Goal: Task Accomplishment & Management: Manage account settings

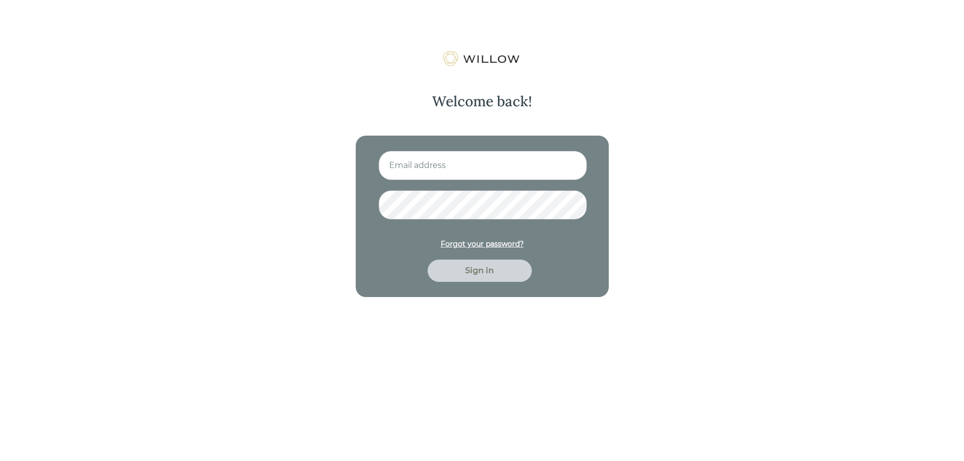
click at [454, 169] on input at bounding box center [482, 165] width 208 height 29
type input "[PERSON_NAME][EMAIL_ADDRESS][PERSON_NAME][DOMAIN_NAME]"
click at [462, 271] on div "Sign in" at bounding box center [479, 271] width 81 height 12
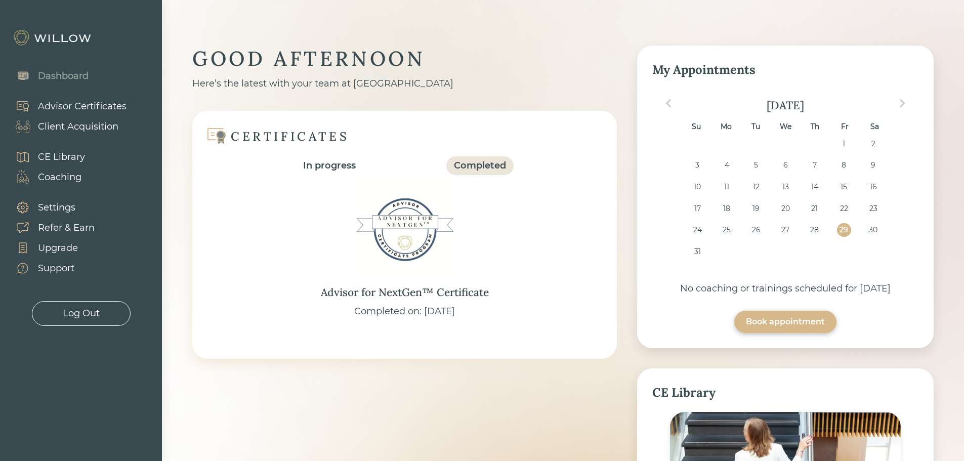
click at [84, 125] on div "Client Acquisition" at bounding box center [78, 127] width 80 height 14
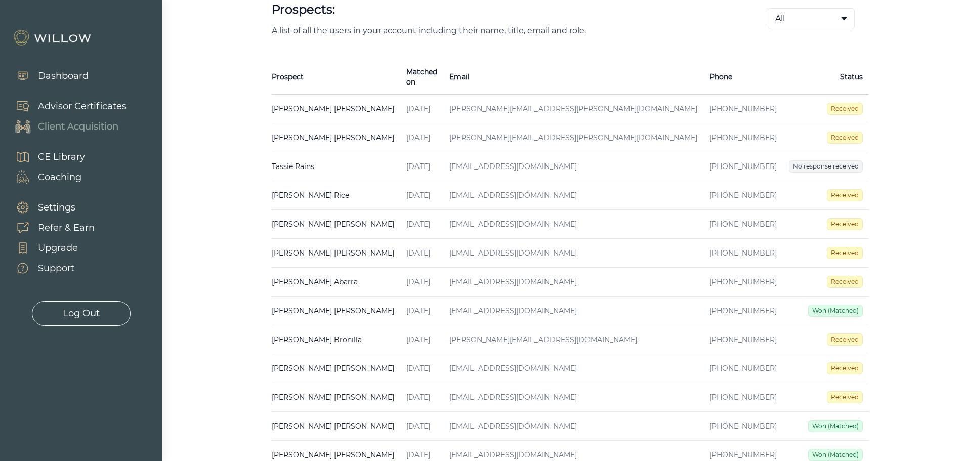
scroll to position [253, 0]
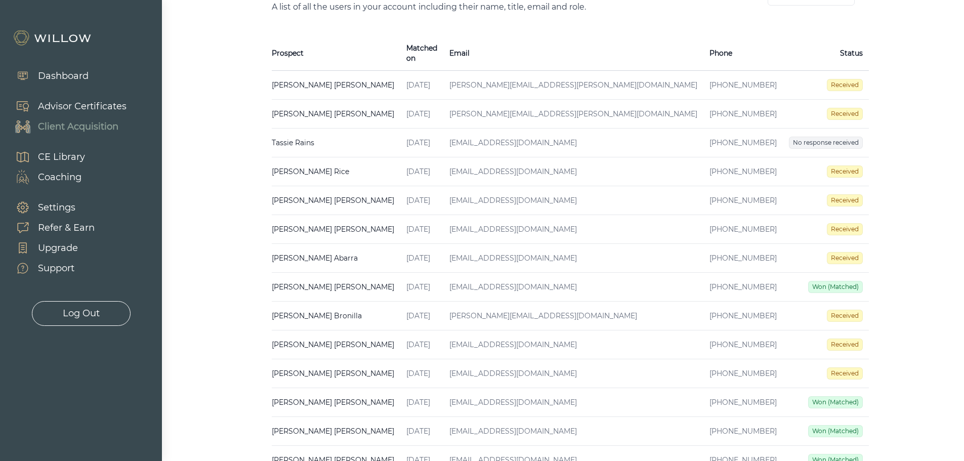
click at [573, 104] on td "[PERSON_NAME][EMAIL_ADDRESS][PERSON_NAME][DOMAIN_NAME]" at bounding box center [573, 114] width 260 height 29
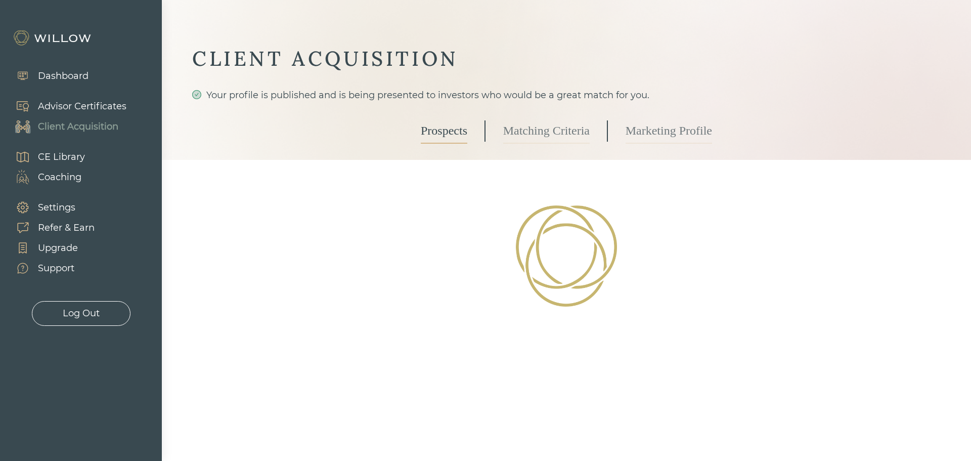
select select "3"
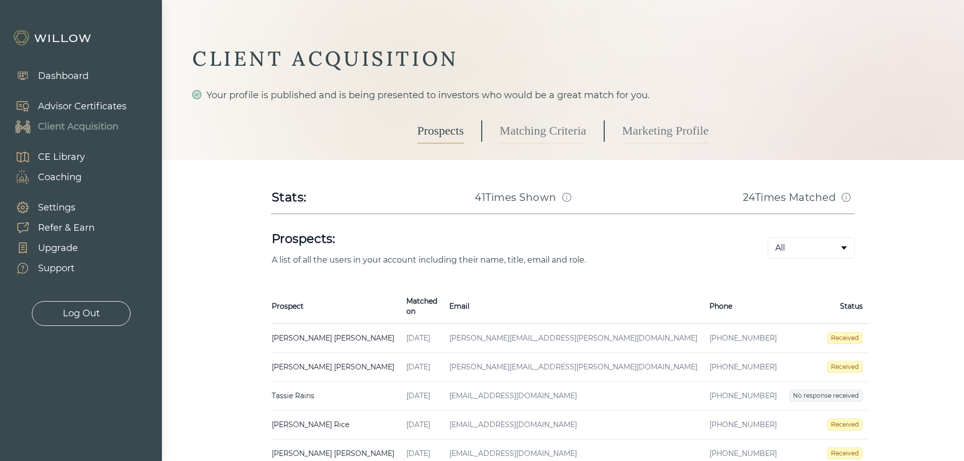
click at [586, 354] on td "[PERSON_NAME][EMAIL_ADDRESS][PERSON_NAME][DOMAIN_NAME]" at bounding box center [573, 367] width 260 height 29
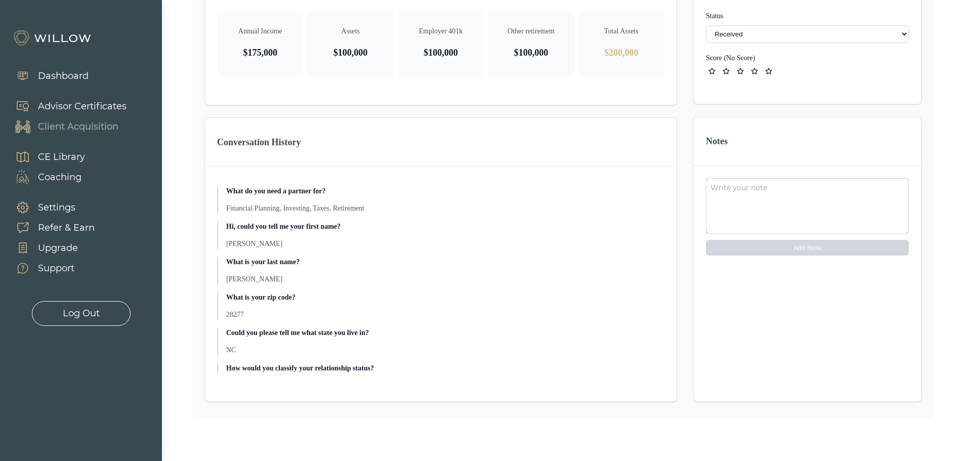
scroll to position [101, 0]
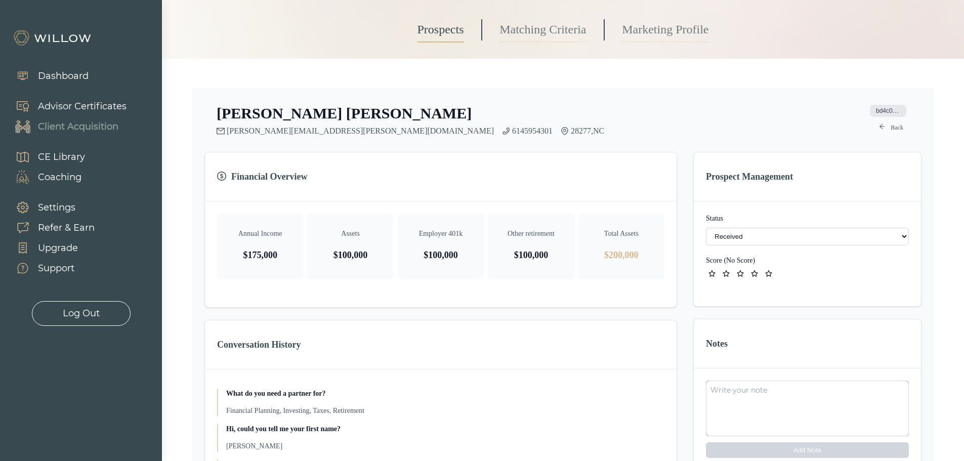
click at [769, 232] on select "- Not ready to move forward No response received Received Won (Matched) Bad lea…" at bounding box center [807, 237] width 203 height 18
select select "8"
click at [710, 273] on icon "star" at bounding box center [712, 273] width 7 height 6
click at [883, 124] on icon "arrow-left" at bounding box center [882, 126] width 6 height 6
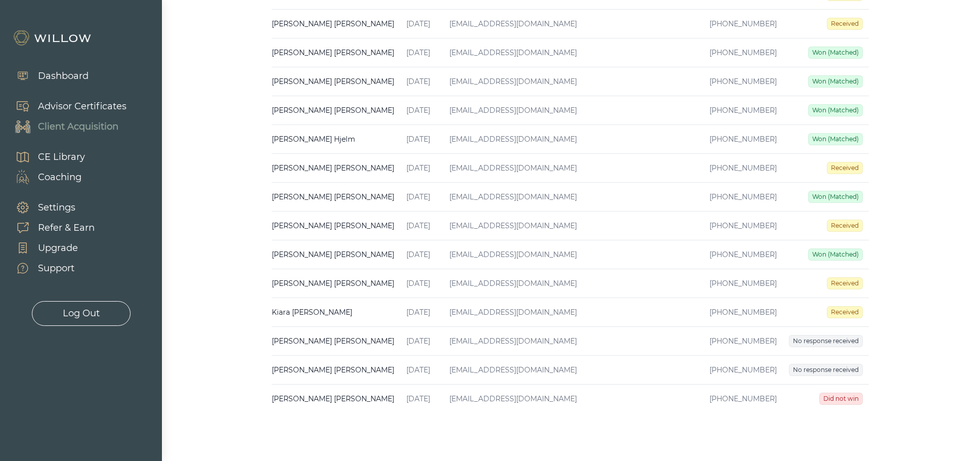
scroll to position [607, 0]
